Goal: Transaction & Acquisition: Subscribe to service/newsletter

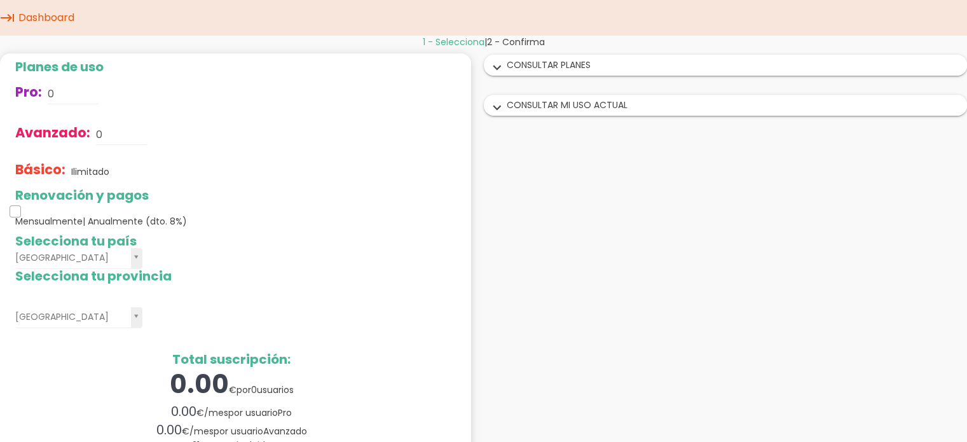
click at [15, 207] on span at bounding box center [15, 210] width 11 height 11
click at [15, 212] on span at bounding box center [15, 210] width 11 height 11
click at [47, 220] on span "Mensualmente | Anualmente (dto. 8%)" at bounding box center [101, 221] width 172 height 13
click at [600, 64] on div "expand_more CONSULTAR PLANES" at bounding box center [725, 65] width 482 height 20
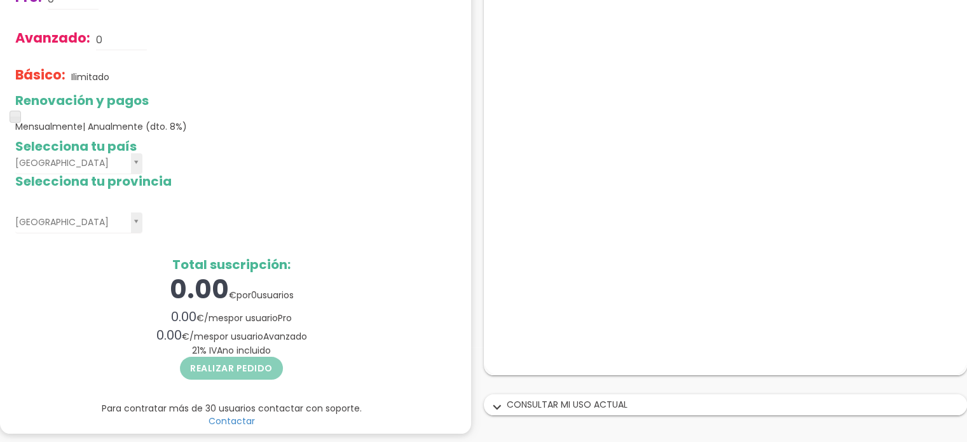
scroll to position [96, 0]
click at [247, 369] on div "Realizar pedido" at bounding box center [231, 368] width 432 height 26
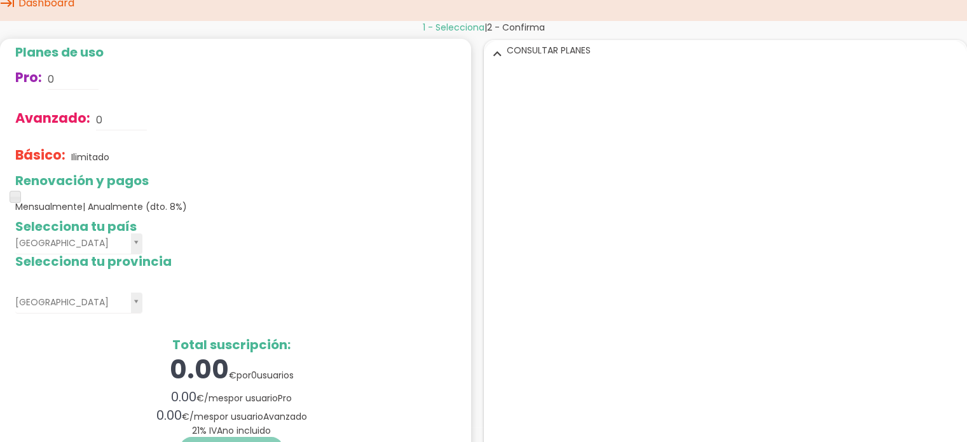
scroll to position [0, 0]
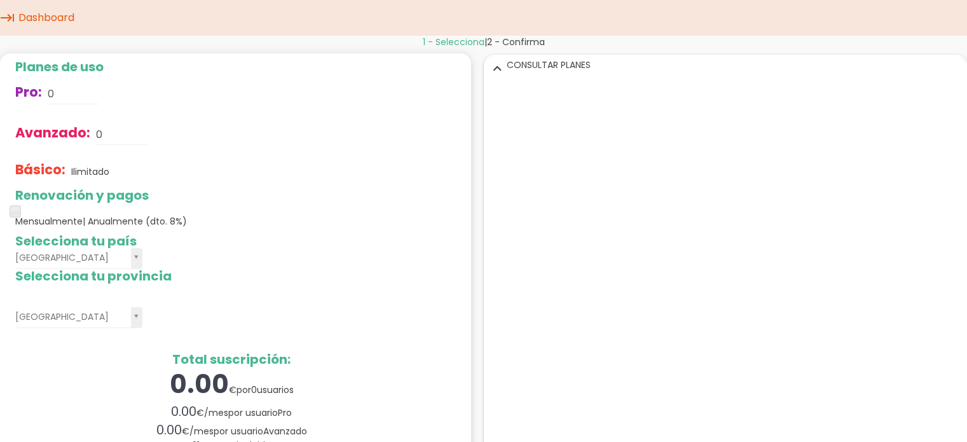
click at [86, 135] on span "Avanzado:" at bounding box center [52, 132] width 75 height 18
click at [84, 177] on div "Básico: Ilimitado" at bounding box center [231, 171] width 432 height 33
click at [538, 40] on span "2 - Confirma" at bounding box center [516, 42] width 58 height 13
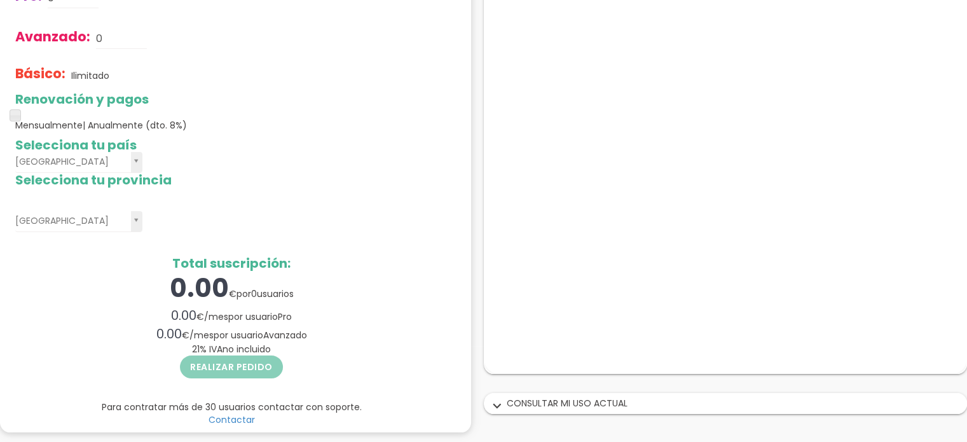
click at [236, 371] on div "Realizar pedido" at bounding box center [231, 368] width 432 height 26
click at [366, 302] on div "0.00 € por 0 usuarios" at bounding box center [231, 288] width 432 height 36
click at [246, 371] on div "Realizar pedido" at bounding box center [231, 368] width 432 height 26
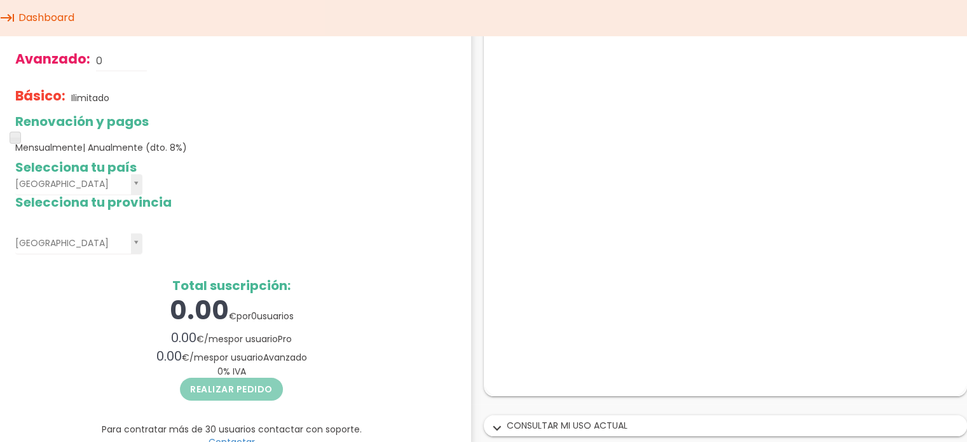
scroll to position [0, 0]
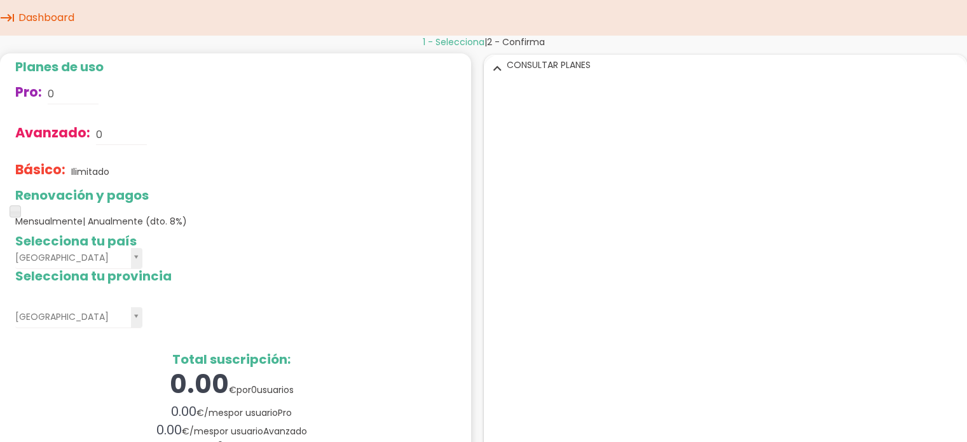
click at [27, 22] on link "Dashboard" at bounding box center [46, 18] width 62 height 36
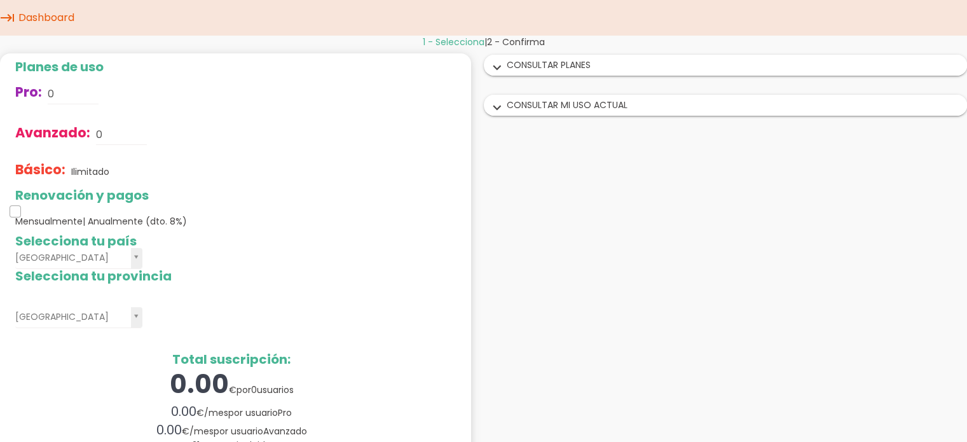
click at [17, 210] on span at bounding box center [15, 210] width 11 height 11
click at [106, 219] on span "| Anualmente (dto. 8%)" at bounding box center [135, 221] width 104 height 13
click at [121, 219] on span "| Anualmente (dto. 8%)" at bounding box center [135, 221] width 104 height 13
click at [117, 241] on h2 "Selecciona tu país" at bounding box center [231, 241] width 432 height 14
click at [534, 41] on span "2 - Confirma" at bounding box center [516, 42] width 58 height 13
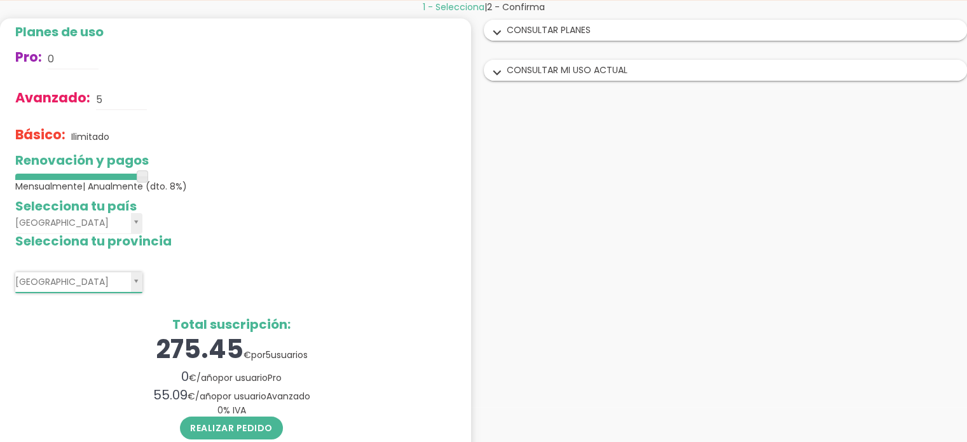
scroll to position [96, 0]
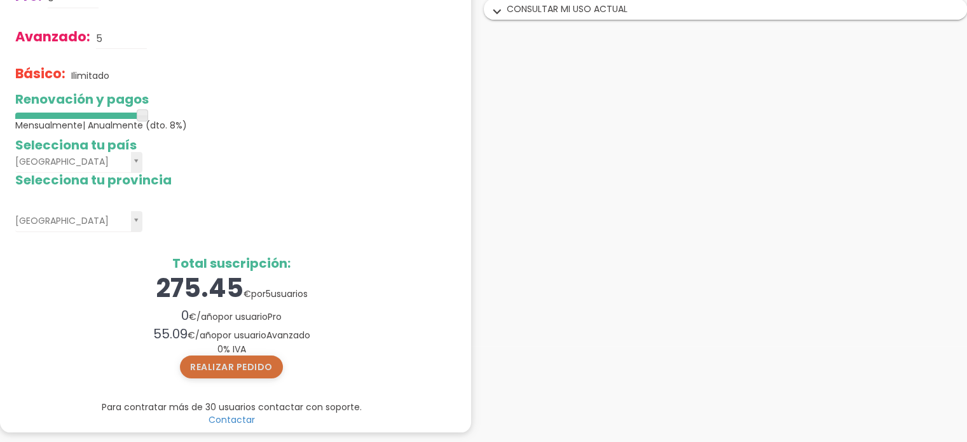
click at [247, 368] on button "Realizar pedido" at bounding box center [231, 366] width 103 height 23
